Goal: Check status

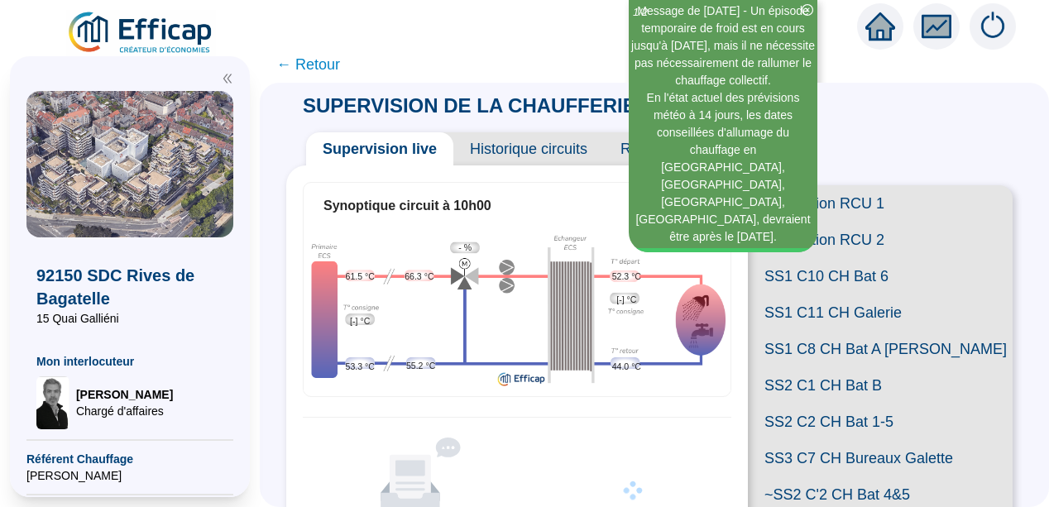
click at [232, 77] on icon "double-left" at bounding box center [228, 79] width 12 height 12
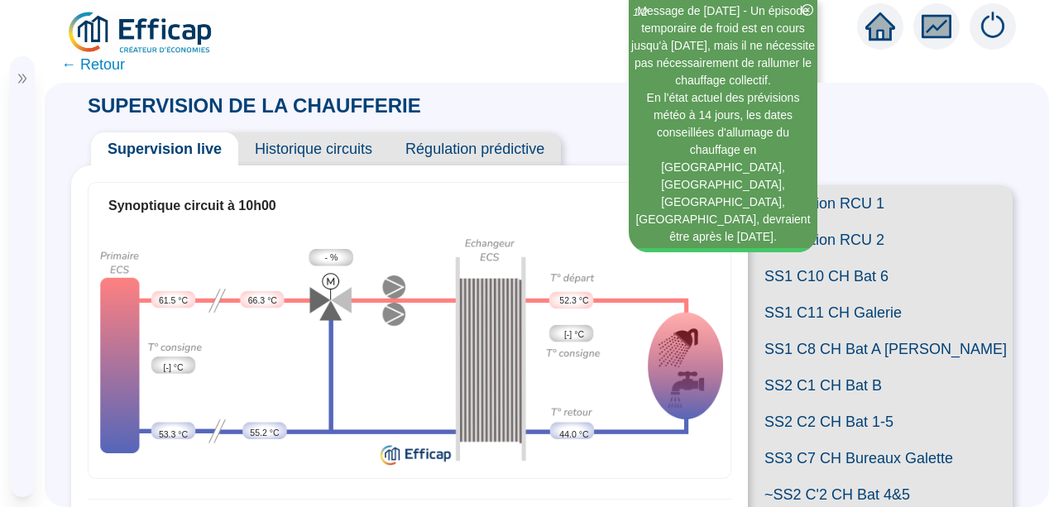
click at [100, 69] on span "← Retour" at bounding box center [93, 64] width 64 height 23
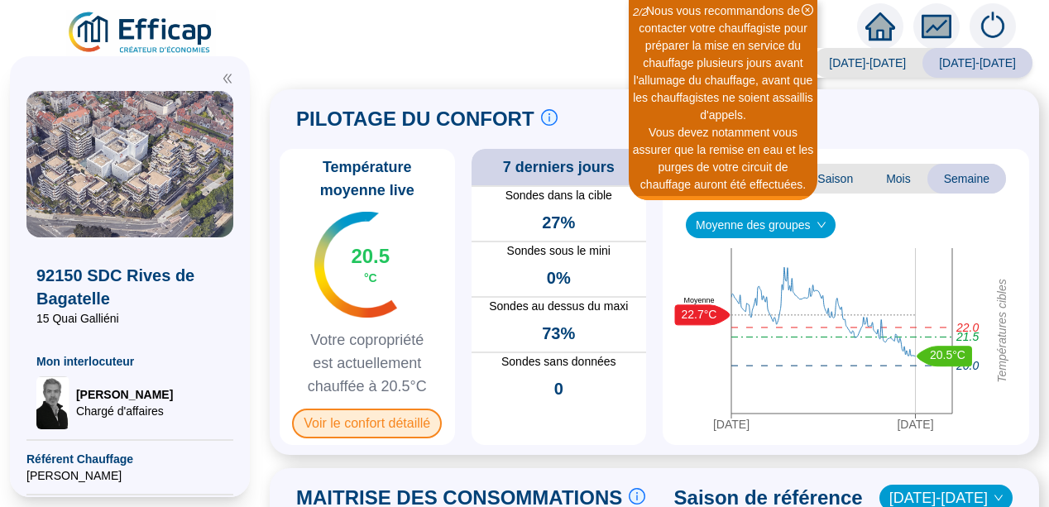
click at [391, 425] on span "Voir le confort détaillé" at bounding box center [367, 424] width 150 height 30
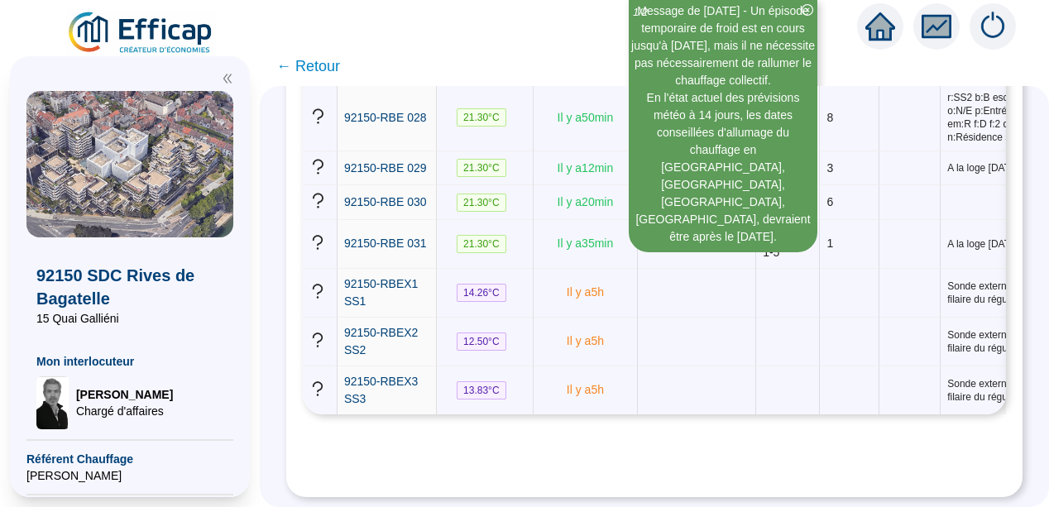
scroll to position [2349, 0]
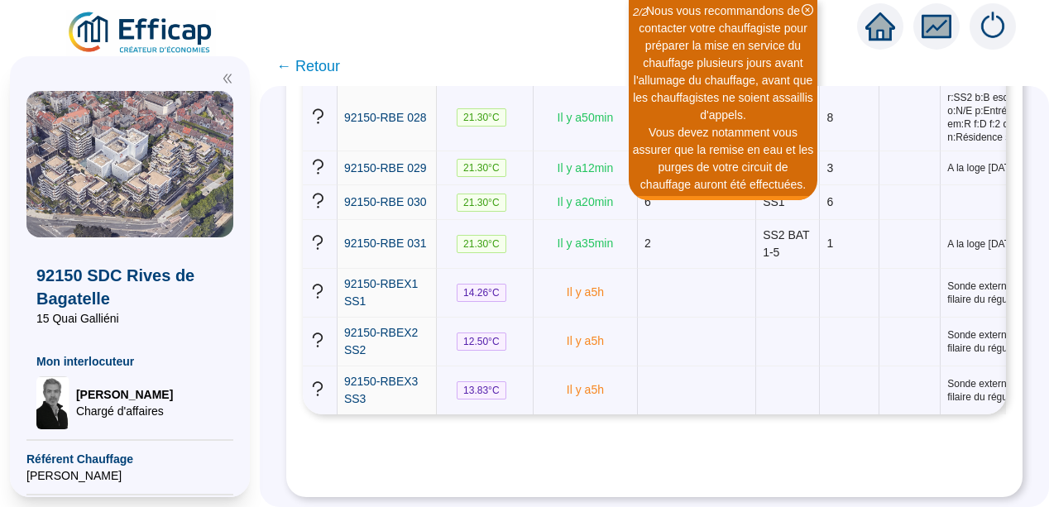
click at [226, 75] on icon "double-left" at bounding box center [227, 78] width 8 height 9
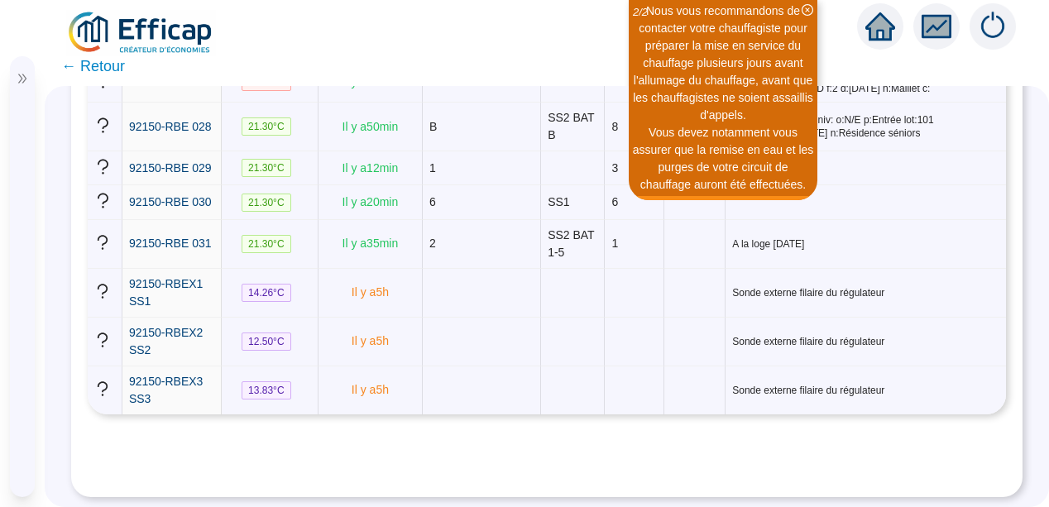
scroll to position [1469, 0]
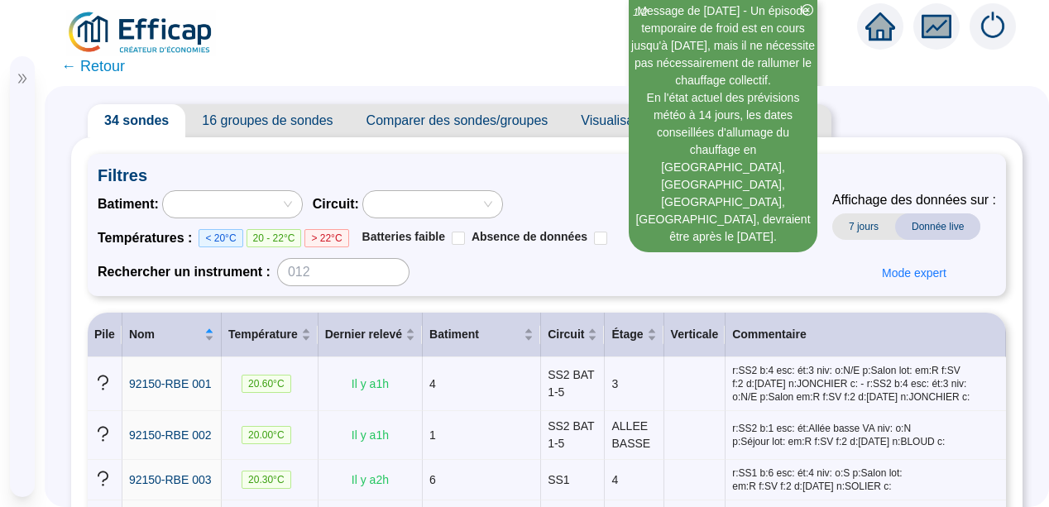
scroll to position [33, 0]
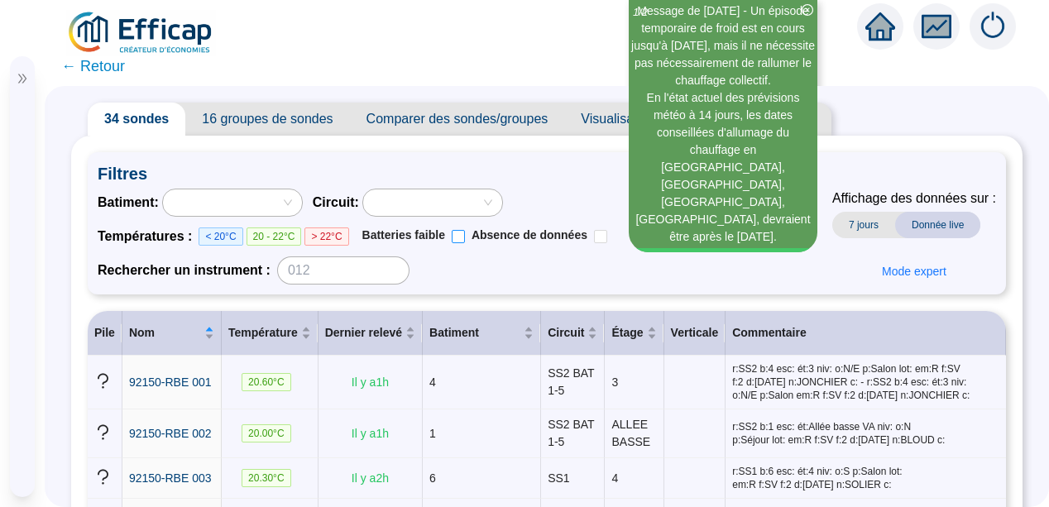
click at [454, 240] on input "Batteries faible" at bounding box center [458, 236] width 13 height 13
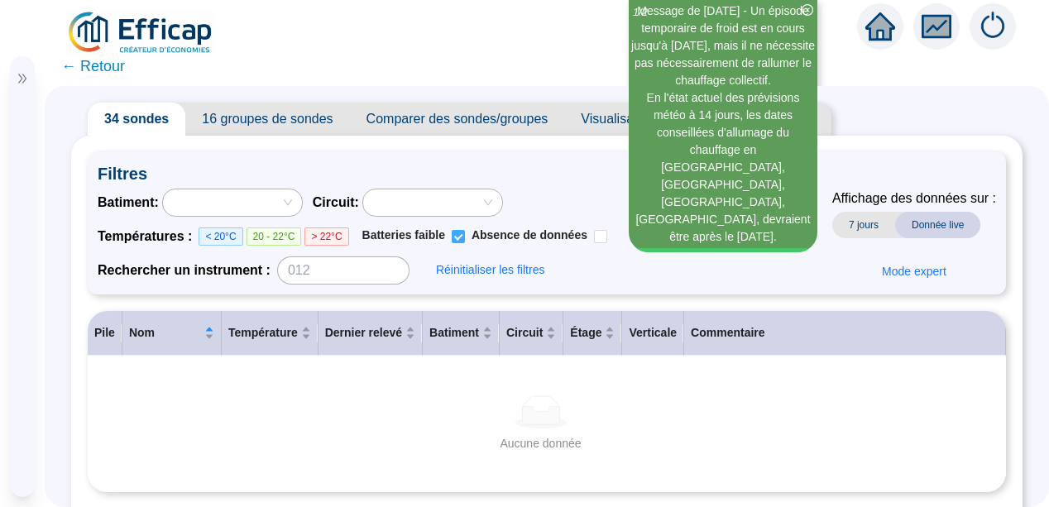
click at [454, 240] on input "Batteries faible" at bounding box center [458, 236] width 13 height 13
checkbox input "false"
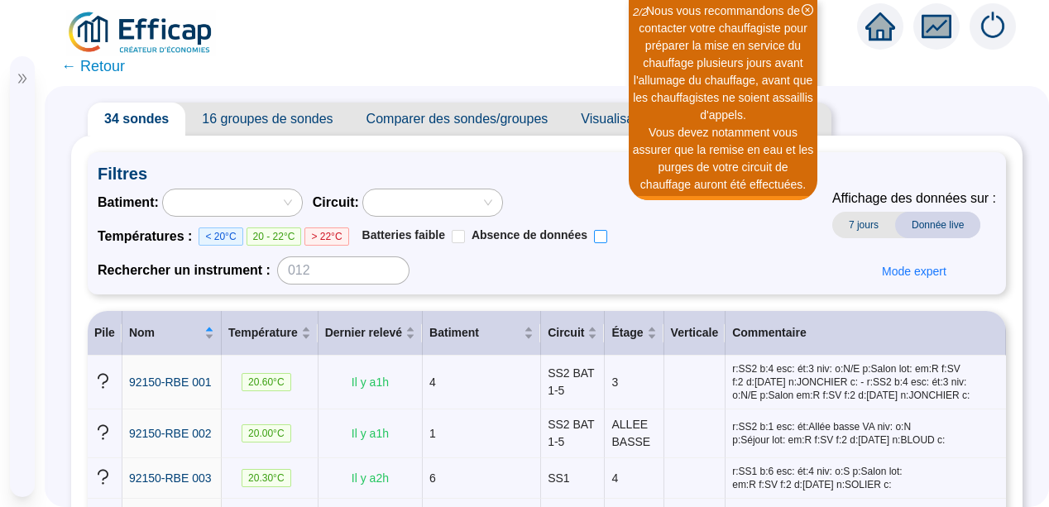
click at [594, 237] on input "Absence de données" at bounding box center [600, 236] width 13 height 13
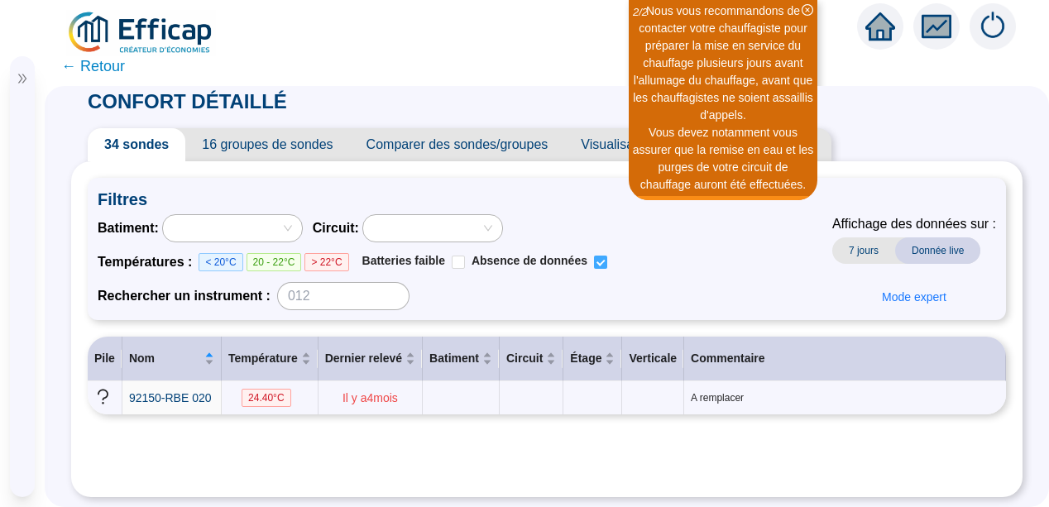
click at [594, 256] on input "Absence de données" at bounding box center [600, 262] width 13 height 13
checkbox input "false"
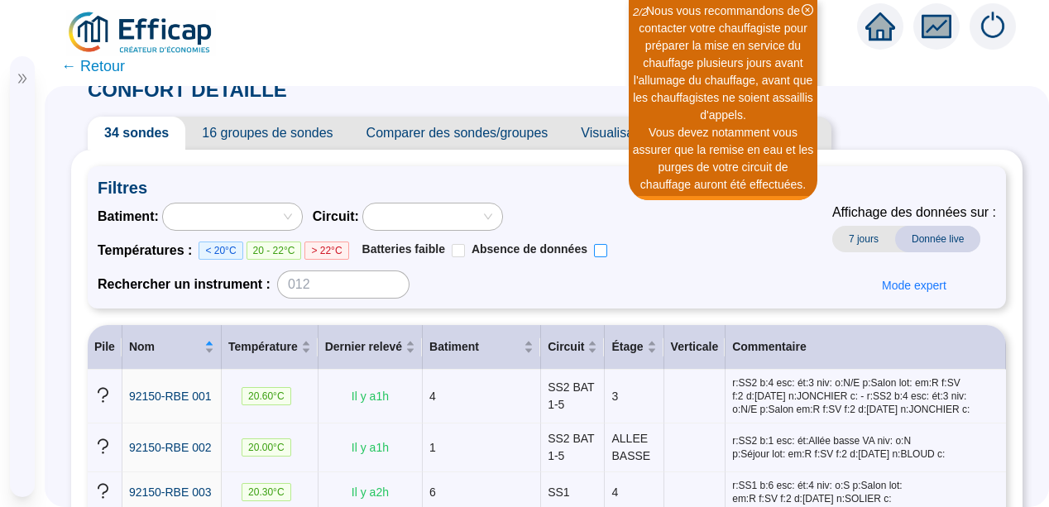
scroll to position [33, 0]
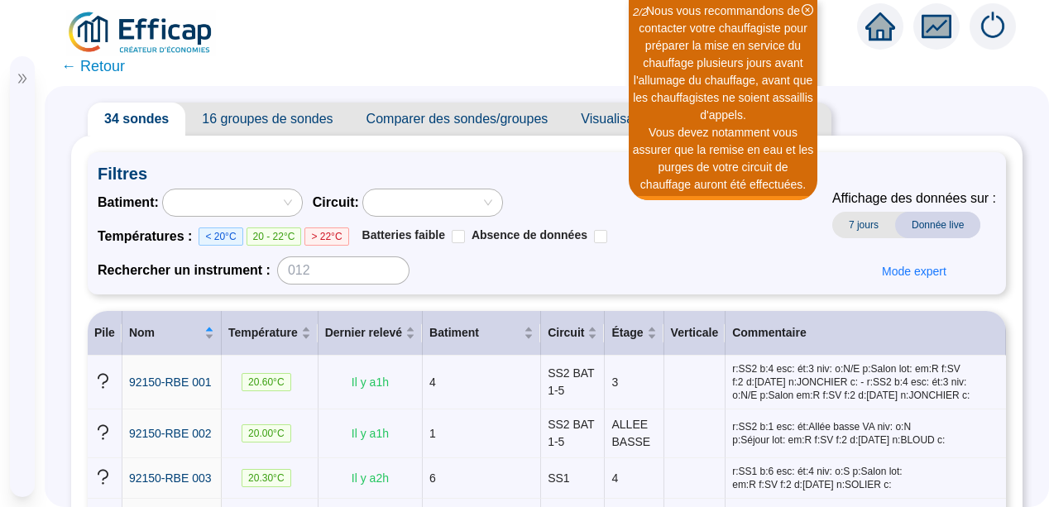
click at [71, 65] on span "← Retour" at bounding box center [93, 66] width 64 height 23
